Goal: Task Accomplishment & Management: Manage account settings

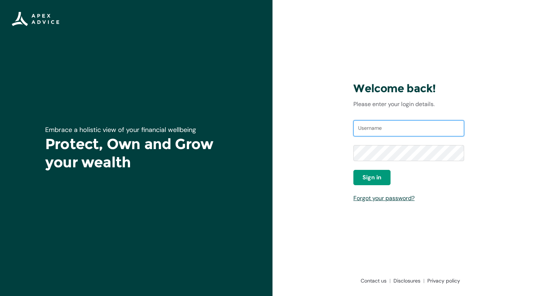
click at [391, 128] on input "Username" at bounding box center [409, 128] width 111 height 16
drag, startPoint x: 442, startPoint y: 129, endPoint x: 335, endPoint y: 130, distance: 106.5
click at [335, 130] on div "Welcome back! Please enter your login details. Username andrewkennedydesign@gma…" at bounding box center [409, 148] width 273 height 296
type input "lisahilligan@hotmail.com"
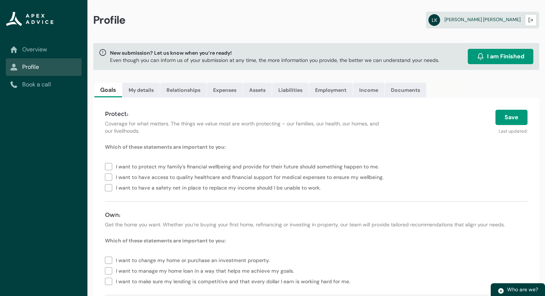
click at [35, 55] on lightning-vertical-navigation-item-icon "Overview" at bounding box center [44, 50] width 76 height 18
click at [32, 48] on link "Overview" at bounding box center [43, 49] width 67 height 9
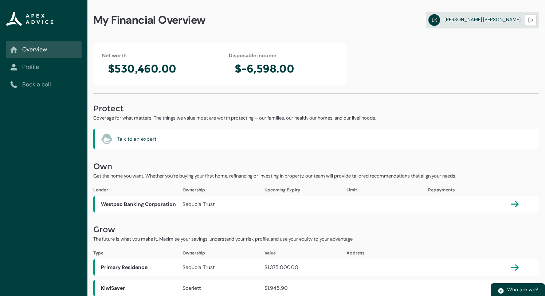
click at [23, 67] on link "Profile" at bounding box center [43, 67] width 67 height 9
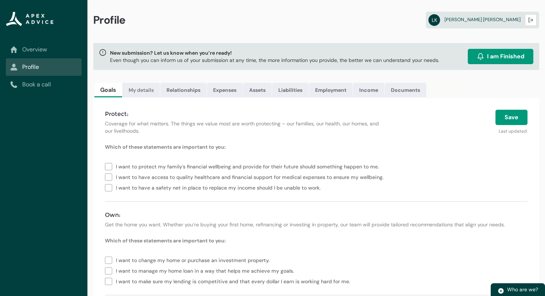
click at [137, 88] on link "My details" at bounding box center [142, 90] width 38 height 15
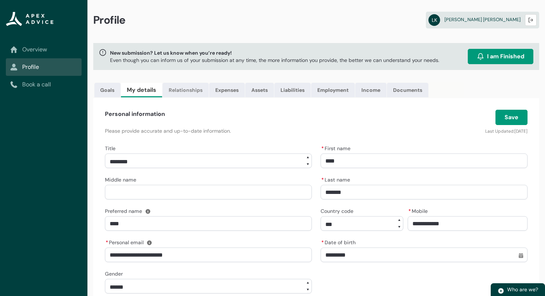
click at [180, 90] on link "Relationships" at bounding box center [186, 90] width 46 height 15
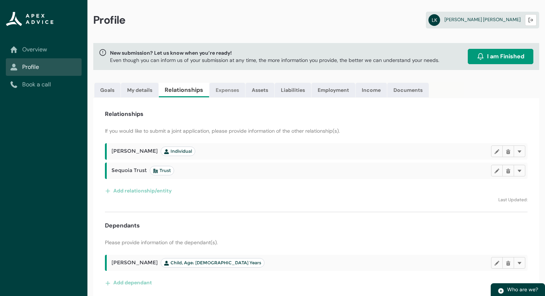
click at [228, 91] on link "Expenses" at bounding box center [228, 90] width 36 height 15
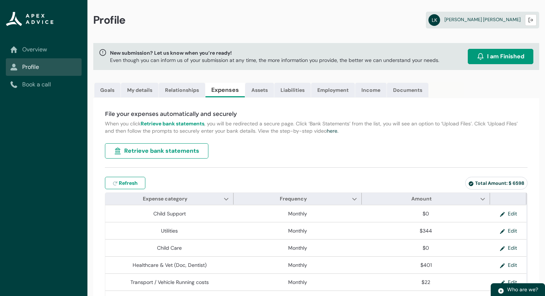
click at [25, 50] on link "Overview" at bounding box center [43, 49] width 67 height 9
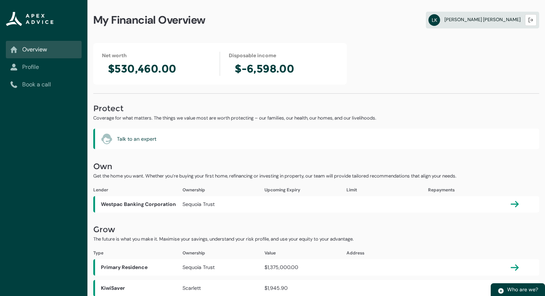
click at [440, 22] on abbr "LK" at bounding box center [435, 20] width 12 height 12
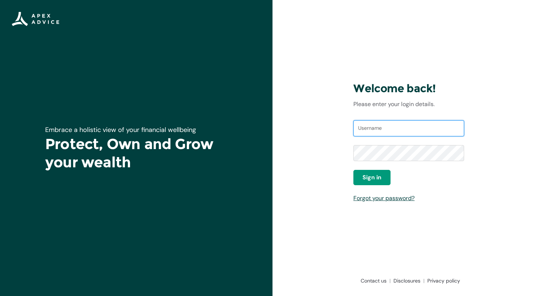
click at [408, 133] on input "Username" at bounding box center [409, 128] width 111 height 16
type input "[EMAIL_ADDRESS][DOMAIN_NAME]"
click at [380, 199] on link "Forgot your password?" at bounding box center [384, 198] width 61 height 8
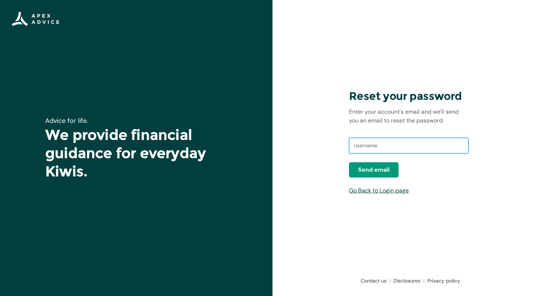
click at [373, 143] on input "text" at bounding box center [409, 146] width 120 height 16
type input "andrewkennedydesign@gmail.com"
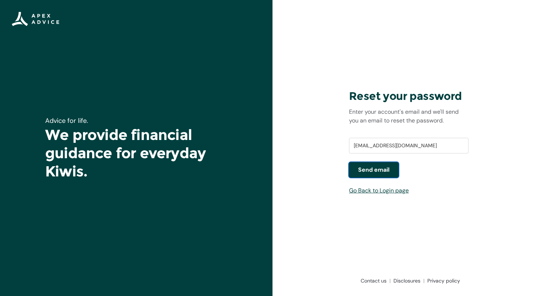
click at [361, 164] on button "Send email" at bounding box center [374, 169] width 50 height 15
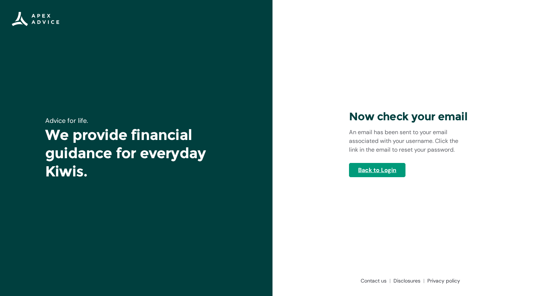
click at [364, 168] on link "Back to Login" at bounding box center [377, 170] width 57 height 14
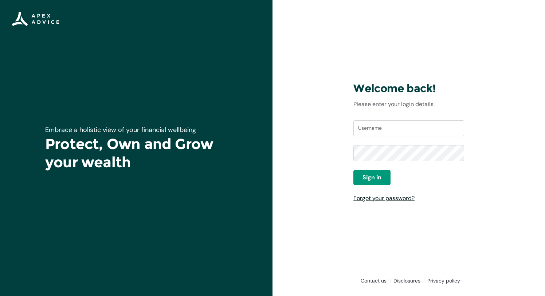
click at [371, 196] on link "Forgot your password?" at bounding box center [384, 198] width 61 height 8
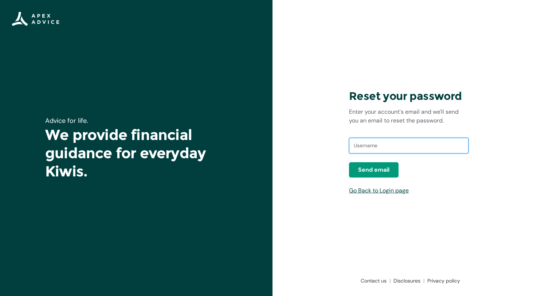
click at [367, 143] on input "text" at bounding box center [409, 146] width 120 height 16
type input "[EMAIL_ADDRESS][DOMAIN_NAME]"
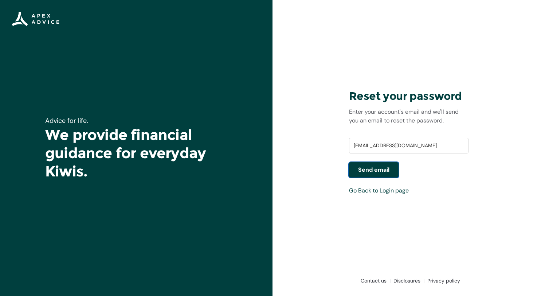
click at [379, 171] on span "Send email" at bounding box center [373, 170] width 31 height 9
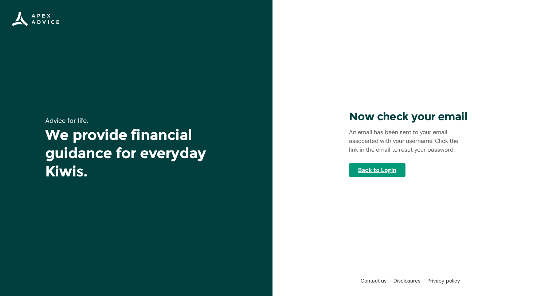
click at [385, 173] on link "Back to Login" at bounding box center [377, 170] width 57 height 14
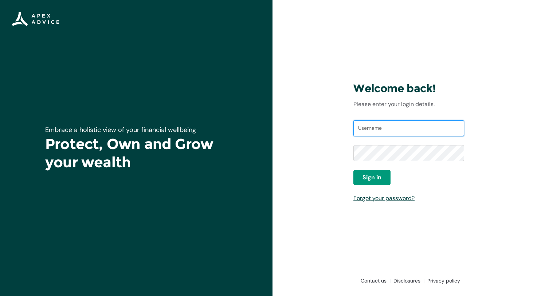
click at [372, 128] on input "Username" at bounding box center [409, 128] width 111 height 16
type input "[EMAIL_ADDRESS][DOMAIN_NAME]"
